Goal: Information Seeking & Learning: Learn about a topic

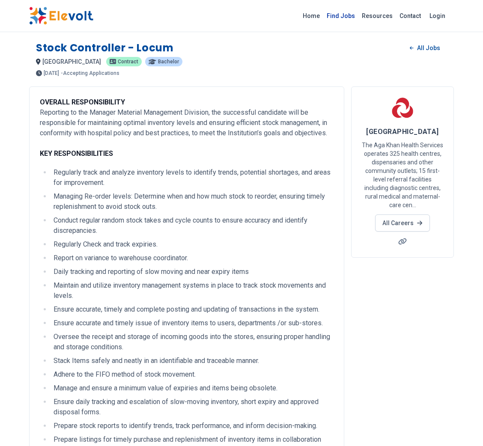
click at [347, 15] on link "Find Jobs" at bounding box center [340, 16] width 35 height 14
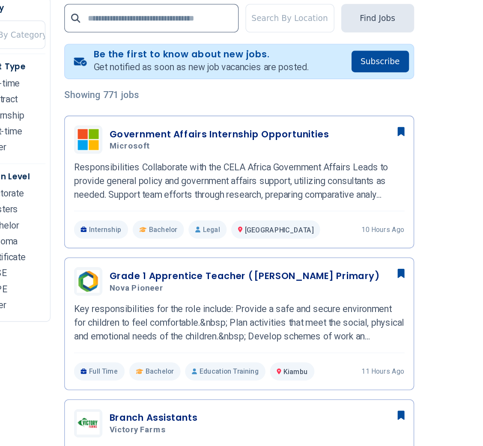
scroll to position [175, 0]
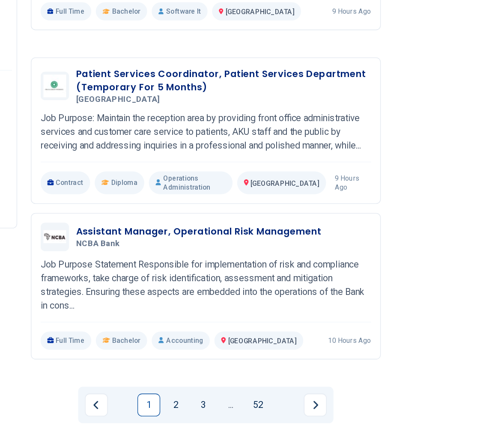
scroll to position [1597, 0]
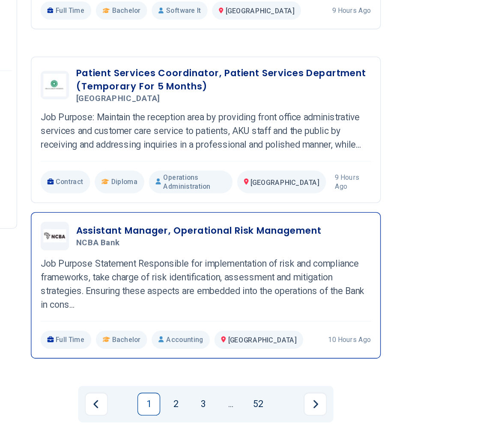
click at [265, 279] on h3 "Assistant Manager, Operational Risk Management" at bounding box center [236, 284] width 184 height 10
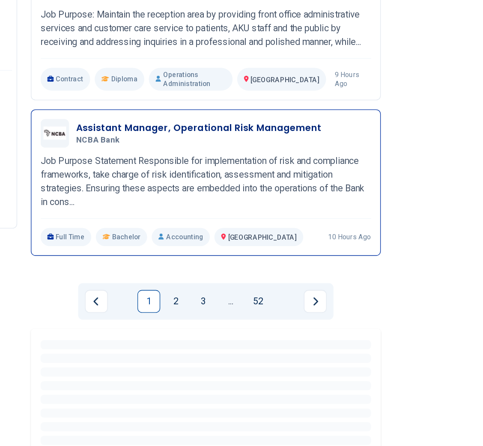
scroll to position [1676, 0]
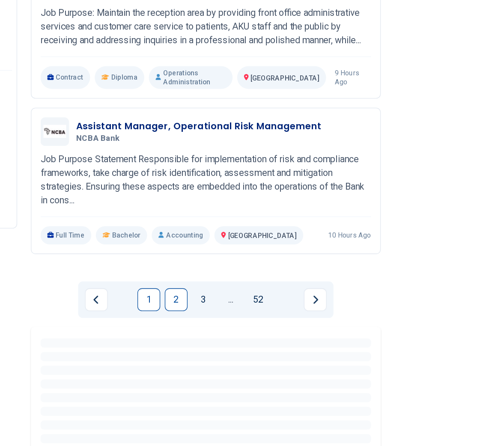
click at [227, 329] on link "2" at bounding box center [219, 336] width 17 height 17
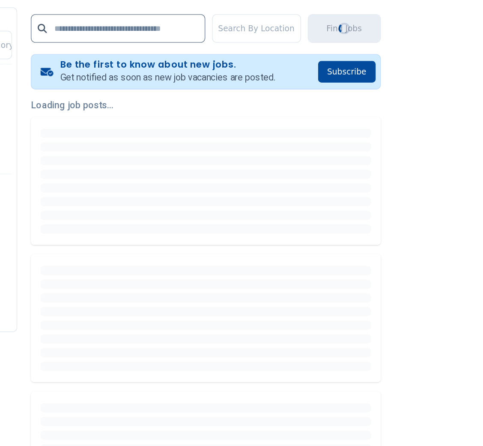
scroll to position [81, 0]
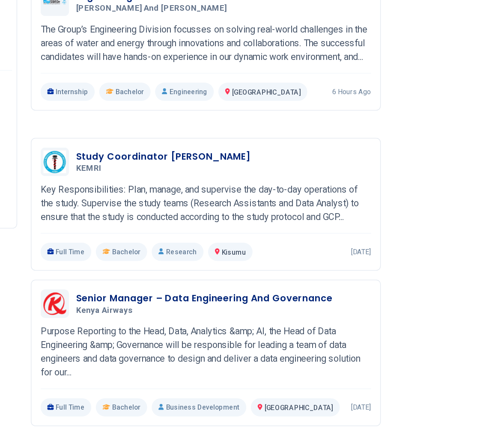
scroll to position [1572, 0]
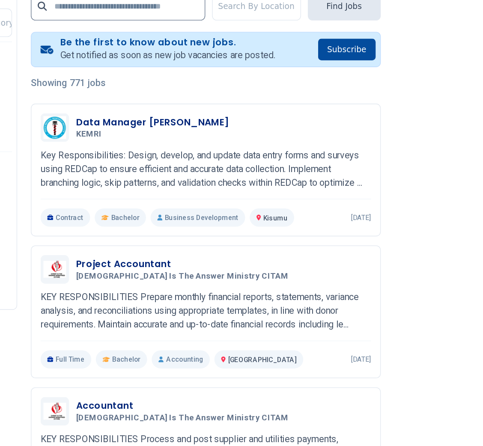
scroll to position [99, 0]
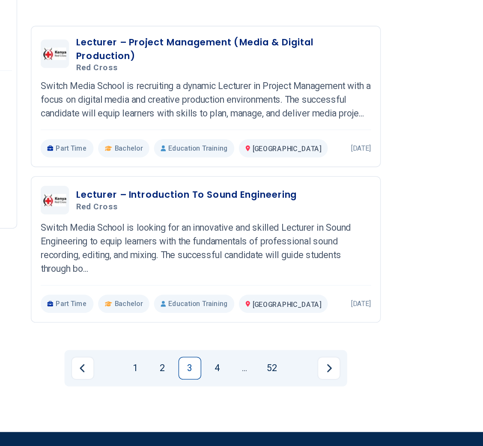
scroll to position [1669, 0]
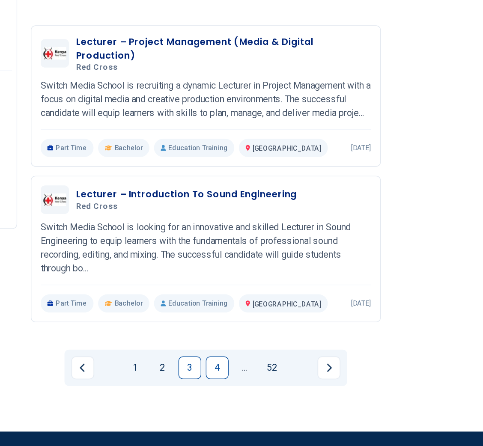
click at [253, 379] on link "4" at bounding box center [250, 387] width 17 height 17
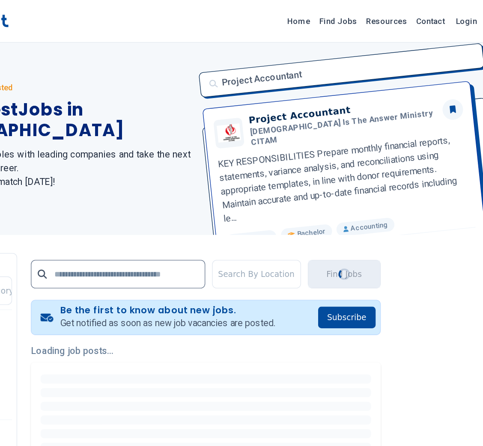
scroll to position [0, 0]
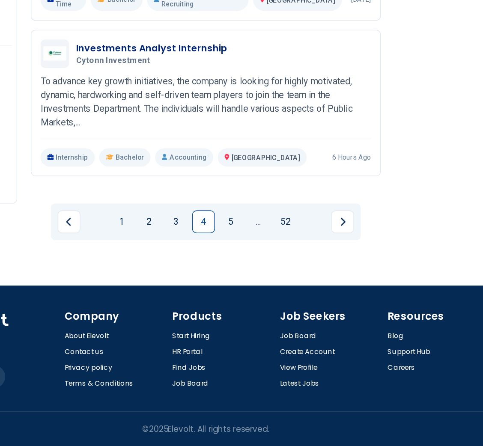
scroll to position [1738, 0]
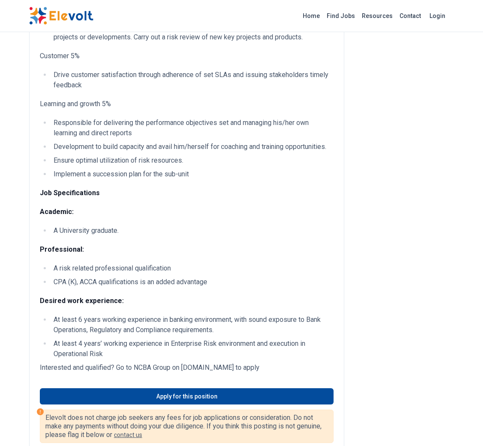
scroll to position [535, 0]
